Goal: Information Seeking & Learning: Find specific page/section

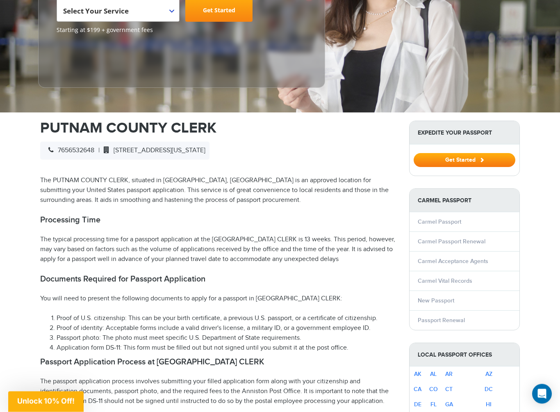
scroll to position [173, 0]
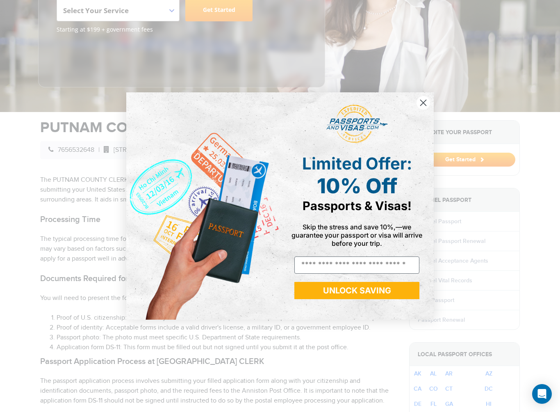
click at [418, 114] on div "POPUP Form" at bounding box center [357, 124] width 142 height 47
click at [424, 109] on circle "Close dialog" at bounding box center [424, 103] width 14 height 14
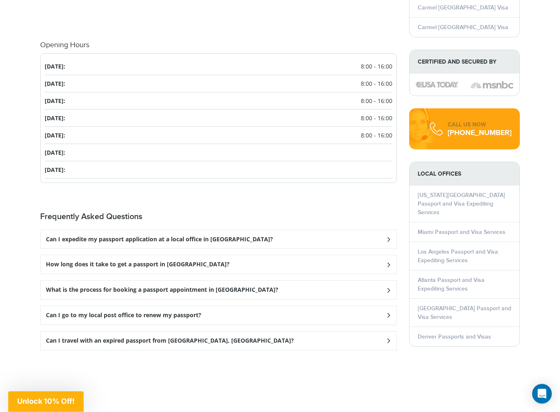
scroll to position [944, 0]
click at [64, 236] on h3 "Can I expedite my passport application at a local office in [GEOGRAPHIC_DATA]?" at bounding box center [159, 239] width 227 height 7
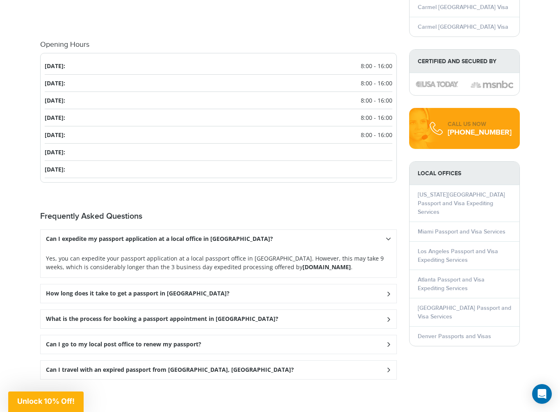
click at [70, 290] on h3 "How long does it take to get a passport in [GEOGRAPHIC_DATA]?" at bounding box center [138, 293] width 184 height 7
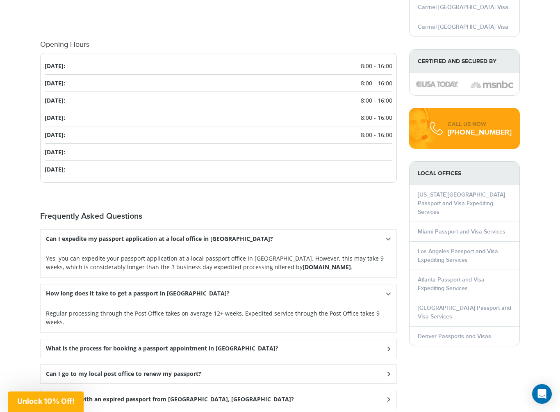
click at [75, 345] on h3 "What is the process for booking a passport appointment in [GEOGRAPHIC_DATA]?" at bounding box center [162, 348] width 233 height 7
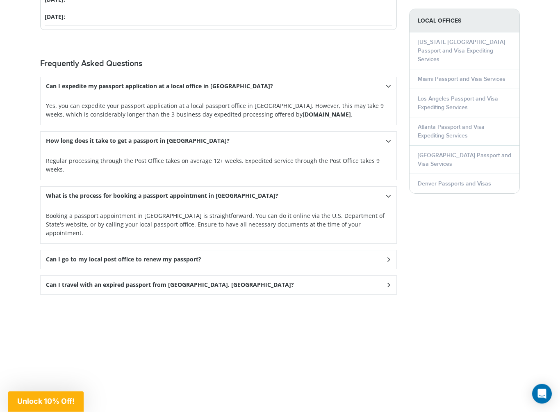
scroll to position [1097, 0]
click at [65, 256] on h3 "Can I go to my local post office to renew my passport?" at bounding box center [123, 259] width 155 height 7
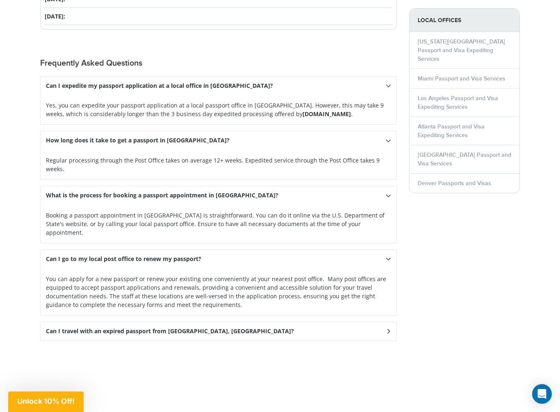
click at [69, 328] on h3 "Can I travel with an expired passport from [GEOGRAPHIC_DATA], [GEOGRAPHIC_DATA]?" at bounding box center [170, 331] width 248 height 7
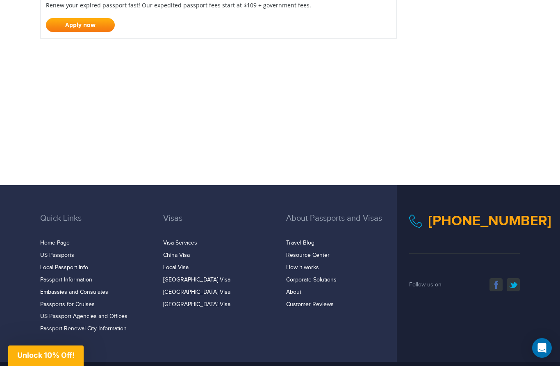
scroll to position [1466, 0]
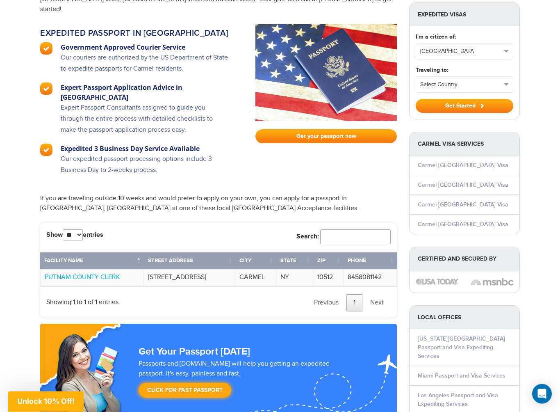
scroll to position [517, 0]
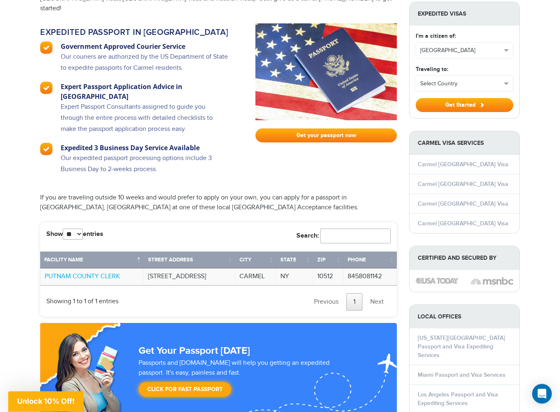
click at [78, 273] on link "PUTNAM COUNTY CLERK" at bounding box center [82, 277] width 75 height 8
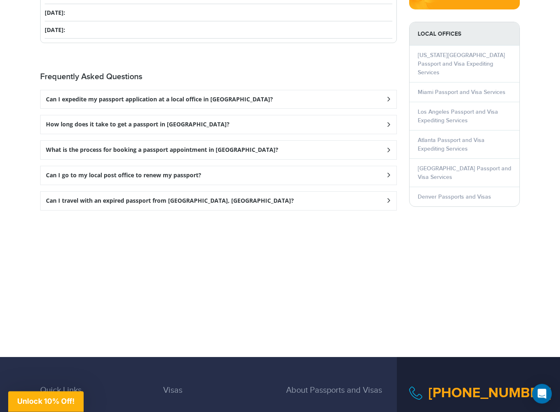
scroll to position [1084, 0]
